Goal: Transaction & Acquisition: Subscribe to service/newsletter

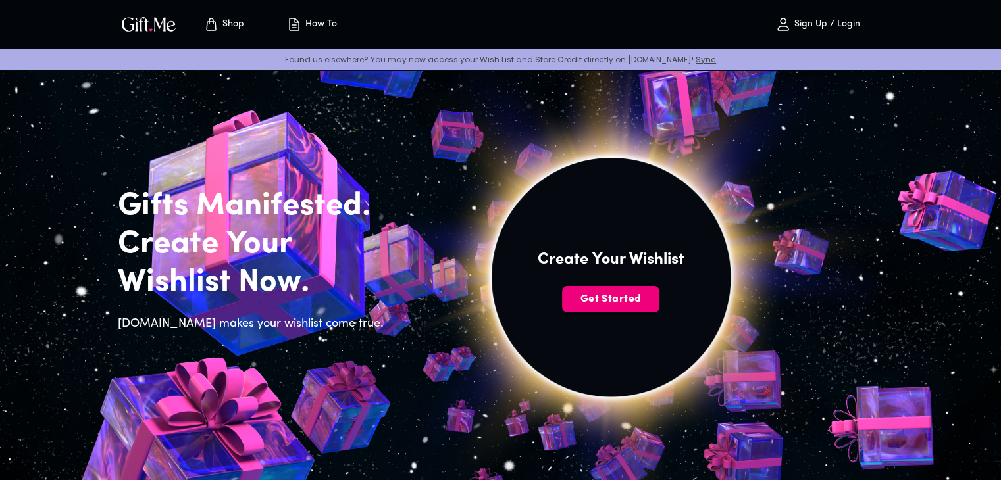
click at [489, 297] on span "Get Started" at bounding box center [610, 299] width 97 height 14
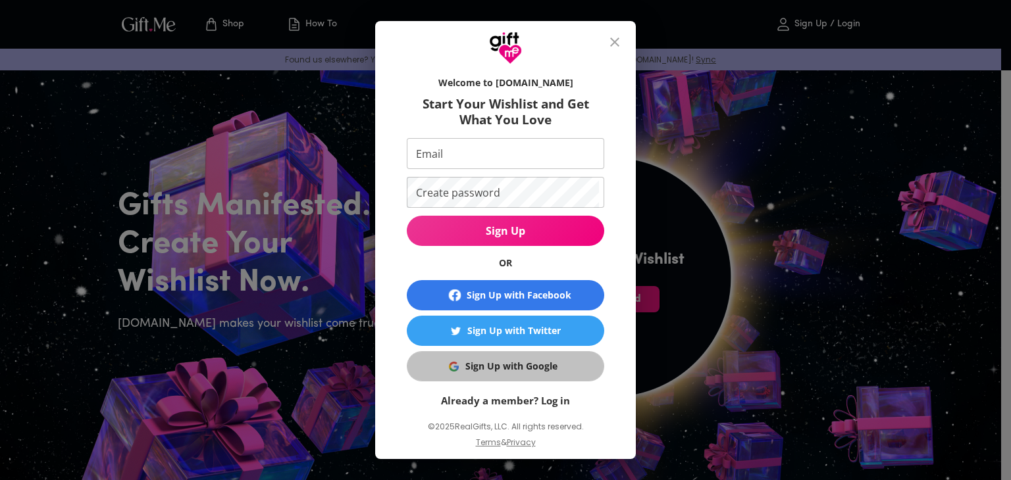
click at [489, 367] on div "Sign Up with Google" at bounding box center [511, 366] width 92 height 14
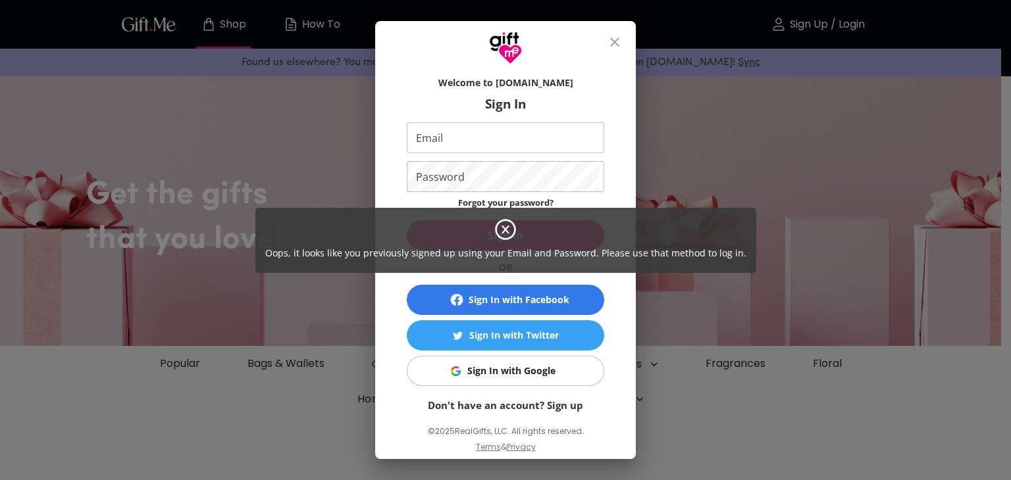
click at [502, 224] on icon at bounding box center [506, 230] width 24 height 24
click at [621, 47] on div "Oops, it looks like you previously signed up using your Email and Password. Ple…" at bounding box center [505, 240] width 1011 height 480
